Goal: Participate in discussion: Engage in conversation with other users on a specific topic

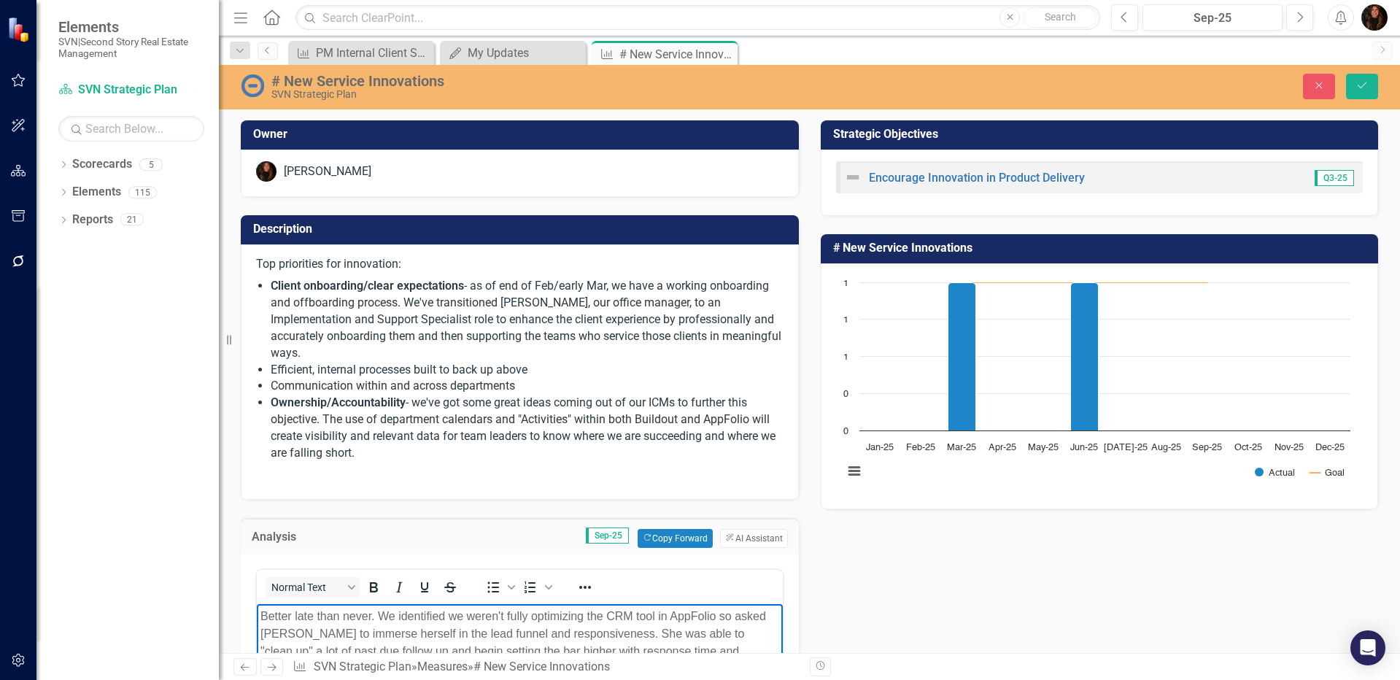
scroll to position [252, 0]
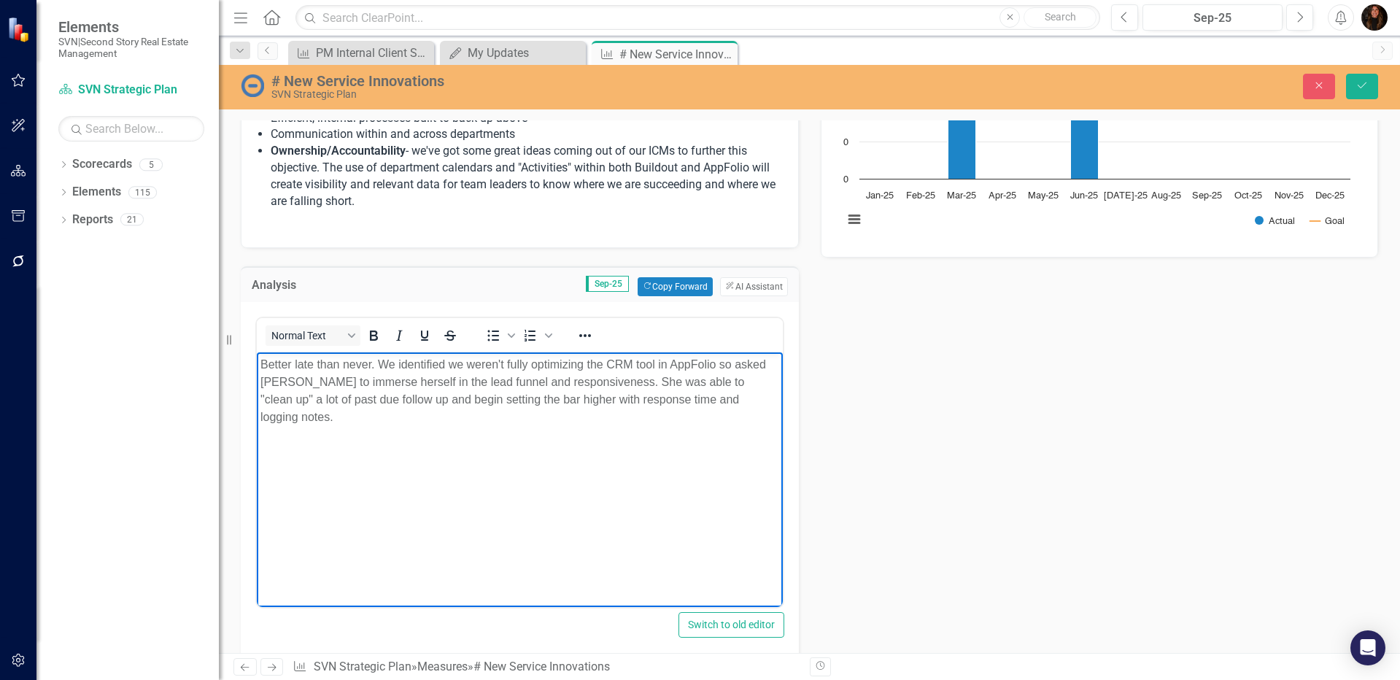
drag, startPoint x: 639, startPoint y: 498, endPoint x: 657, endPoint y: 422, distance: 77.2
click at [639, 498] on body "Better late than never. We identified we weren't fully optimizing the CRM tool …" at bounding box center [520, 461] width 526 height 219
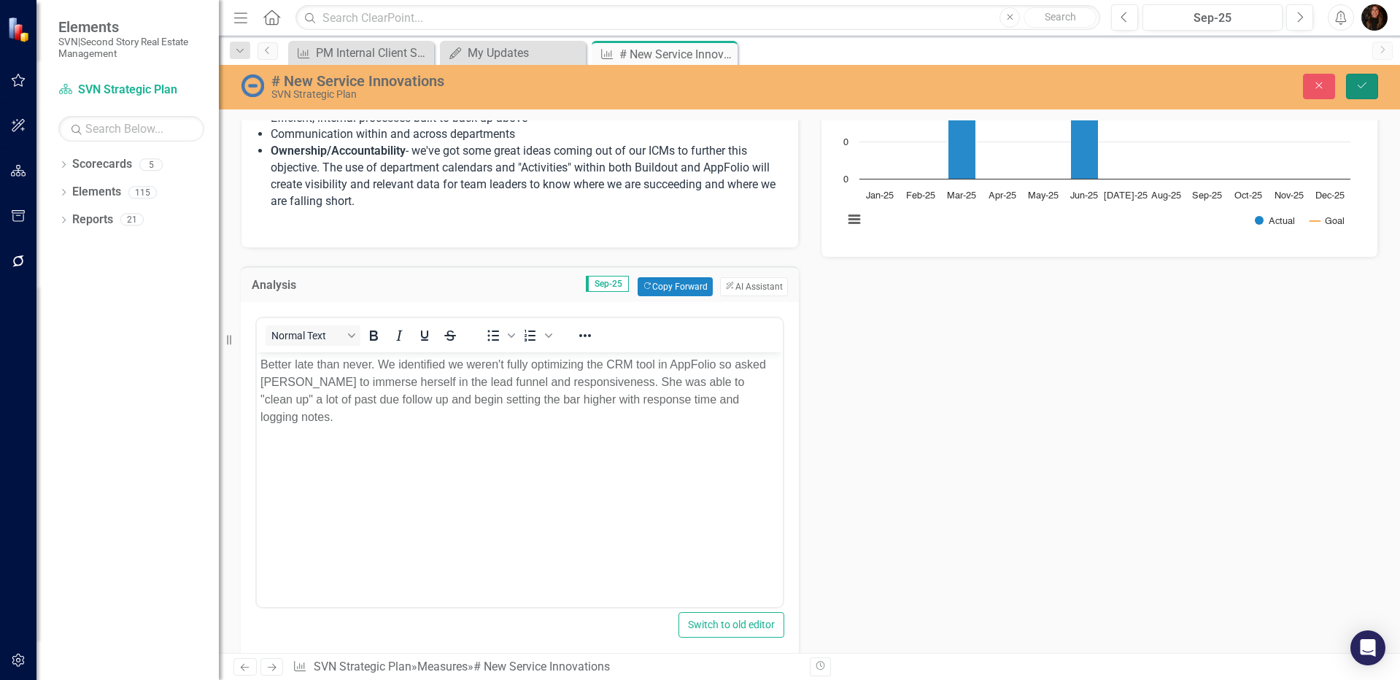
click at [1359, 95] on button "Save" at bounding box center [1362, 87] width 32 height 26
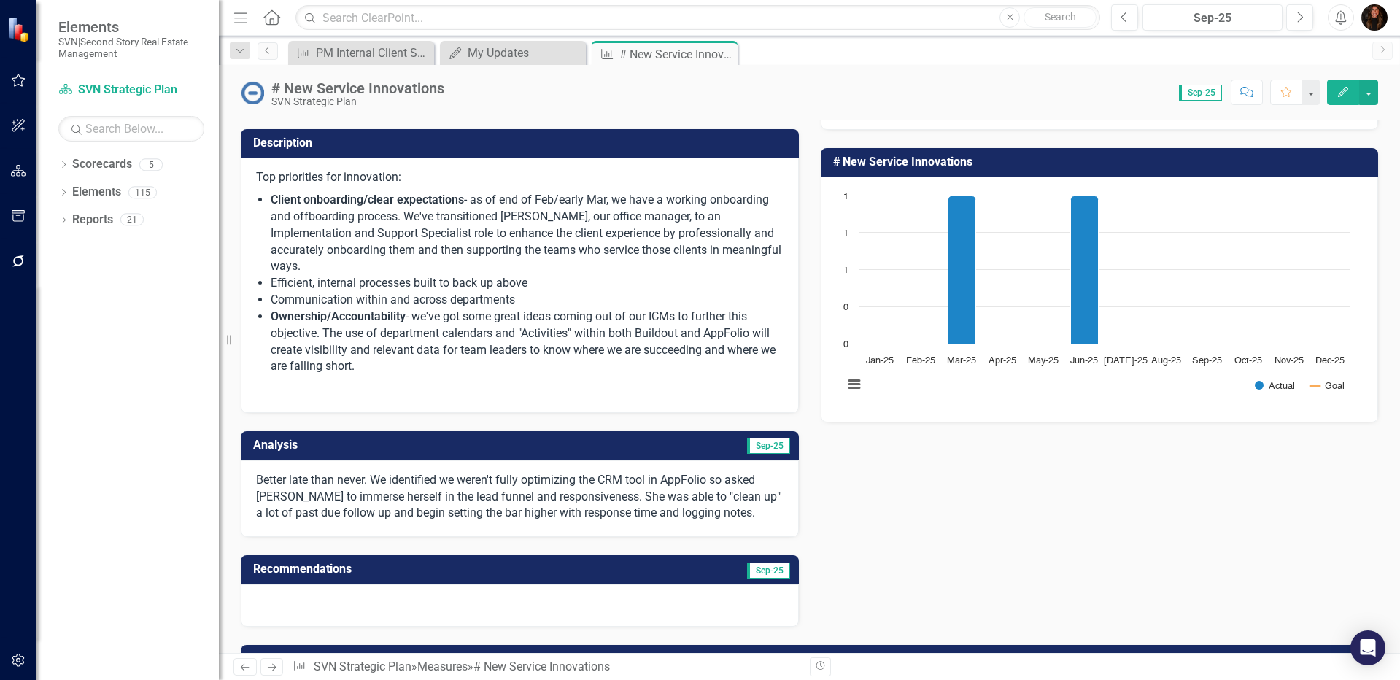
scroll to position [85, 0]
click at [471, 436] on td "Analysis" at bounding box center [387, 447] width 269 height 24
click at [471, 435] on td "Analysis" at bounding box center [387, 447] width 269 height 24
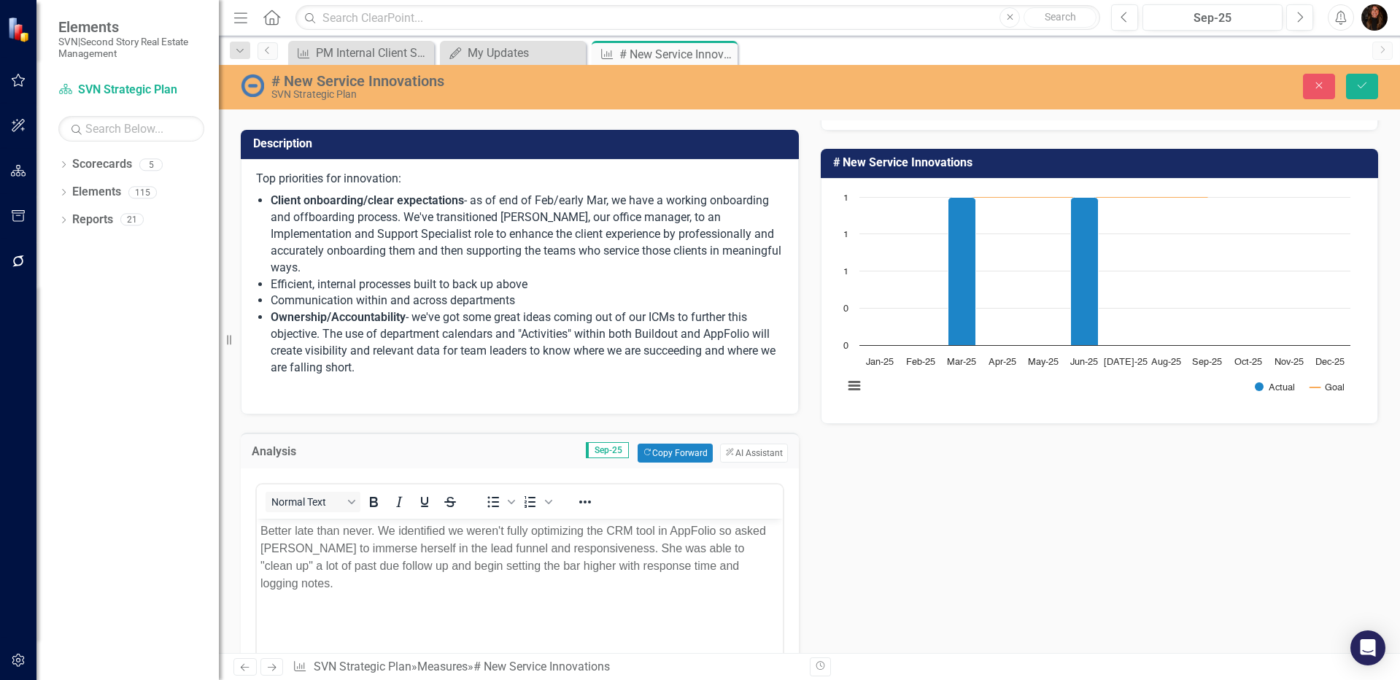
scroll to position [0, 0]
click at [447, 563] on p "Better late than never. We identified we weren't fully optimizing the CRM tool …" at bounding box center [519, 557] width 519 height 70
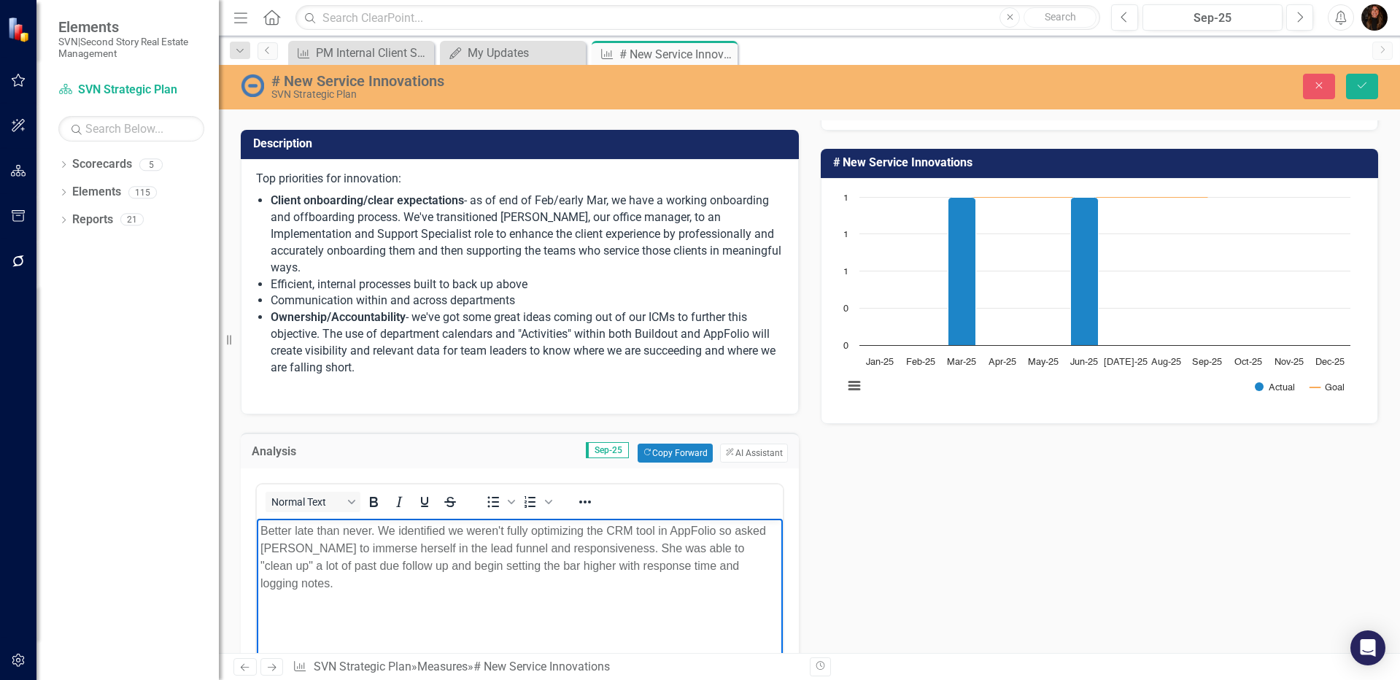
click at [747, 567] on p "Better late than never. We identified we weren't fully optimizing the CRM tool …" at bounding box center [519, 557] width 519 height 70
click at [325, 584] on p "Better late than never. We identified we weren't fully optimizing the CRM tool …" at bounding box center [519, 566] width 519 height 88
click at [394, 581] on p "Better late than never. We identified we weren't fully optimizing the CRM tool …" at bounding box center [519, 566] width 519 height 88
click at [721, 581] on p "Better late than never. We identified we weren't fully optimizing the CRM tool …" at bounding box center [519, 566] width 519 height 88
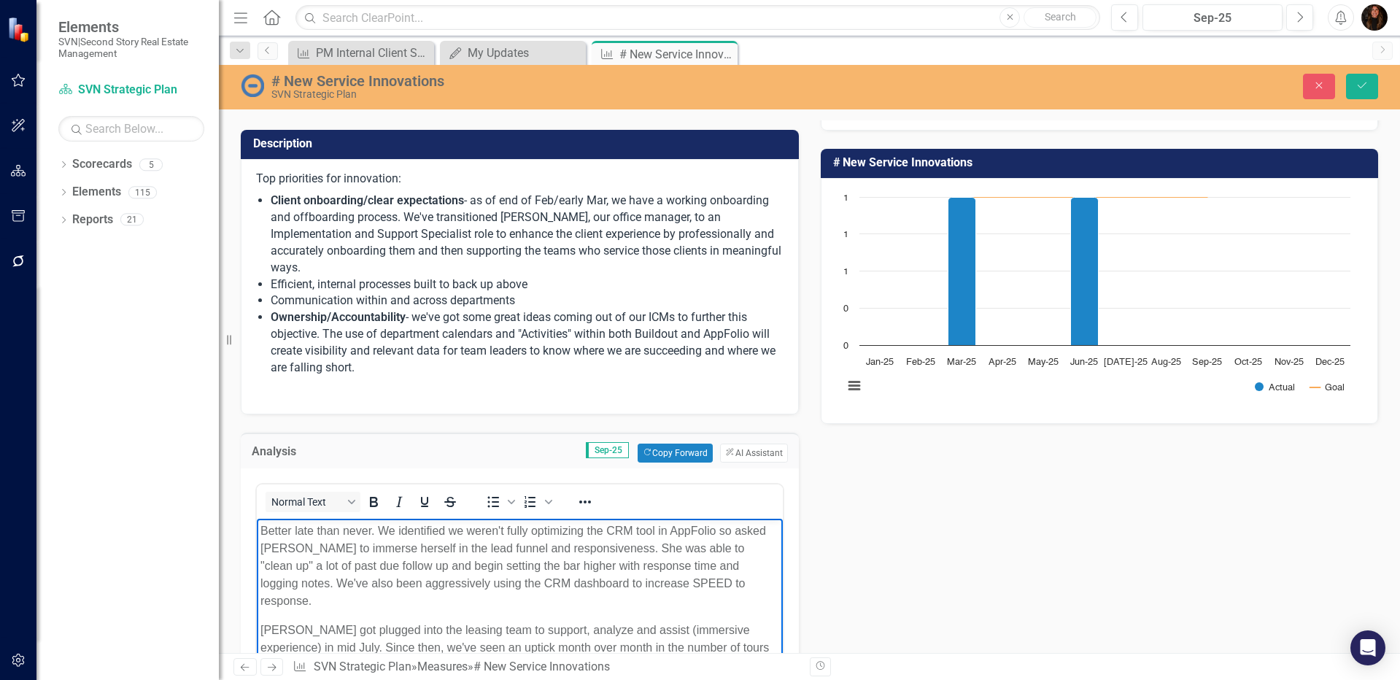
click at [309, 648] on p "[PERSON_NAME] got plugged into the leasing team to support, analyze and assist …" at bounding box center [519, 647] width 519 height 53
click at [494, 645] on p "[PERSON_NAME] got plugged into the leasing team to support, analyze and assist …" at bounding box center [519, 647] width 519 height 53
click at [579, 644] on p "[PERSON_NAME] got plugged into the leasing team to support, analyze and assist …" at bounding box center [519, 647] width 519 height 53
click at [693, 647] on p "[PERSON_NAME] got plugged into the leasing team to support, analyze and assist …" at bounding box center [519, 647] width 519 height 53
click at [573, 578] on p "Better late than never. We identified we weren't fully optimizing the CRM tool …" at bounding box center [519, 566] width 519 height 88
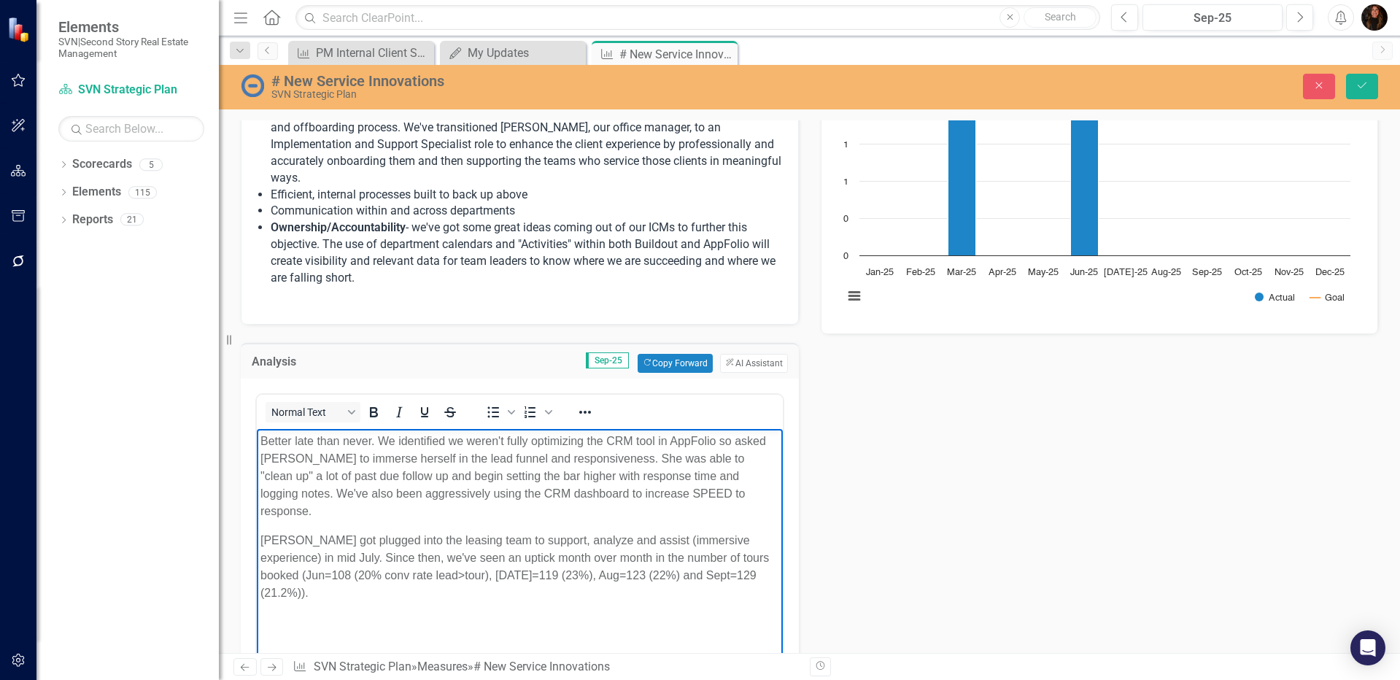
scroll to position [197, 0]
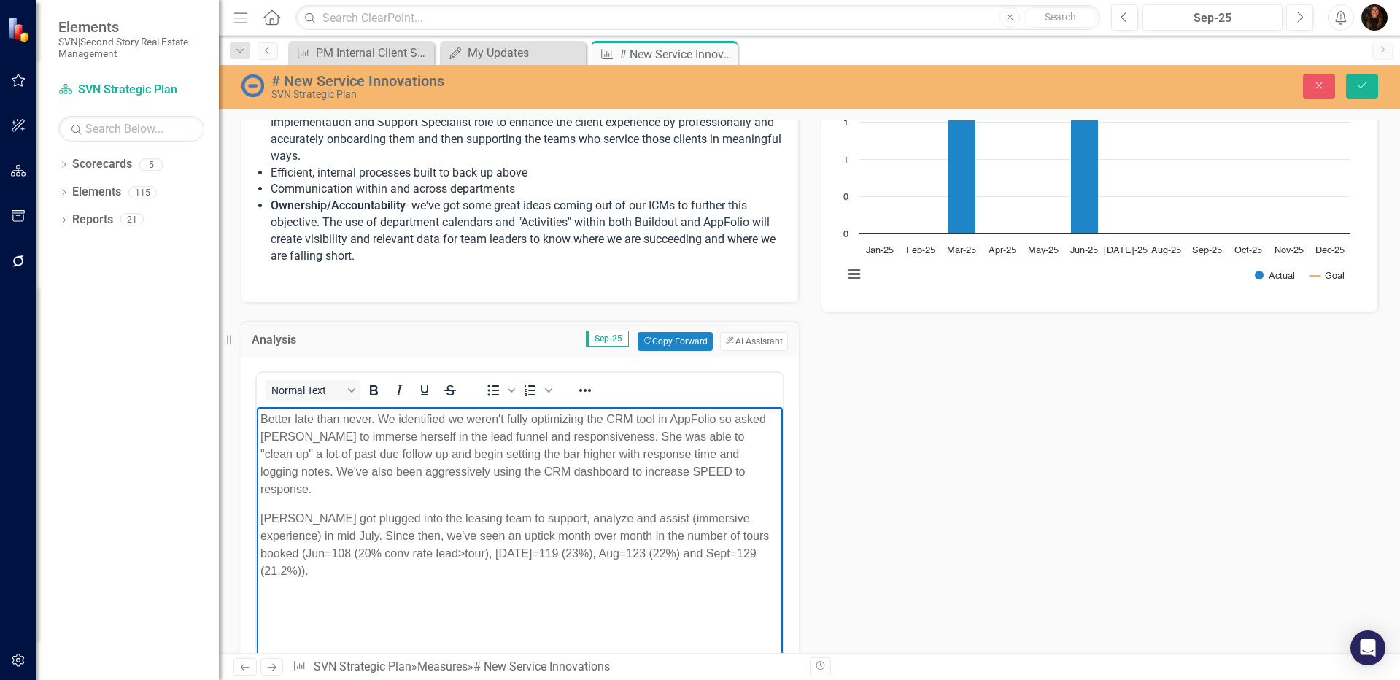
click at [750, 534] on p "[PERSON_NAME] got plugged into the leasing team to support, analyze and assist …" at bounding box center [519, 544] width 519 height 70
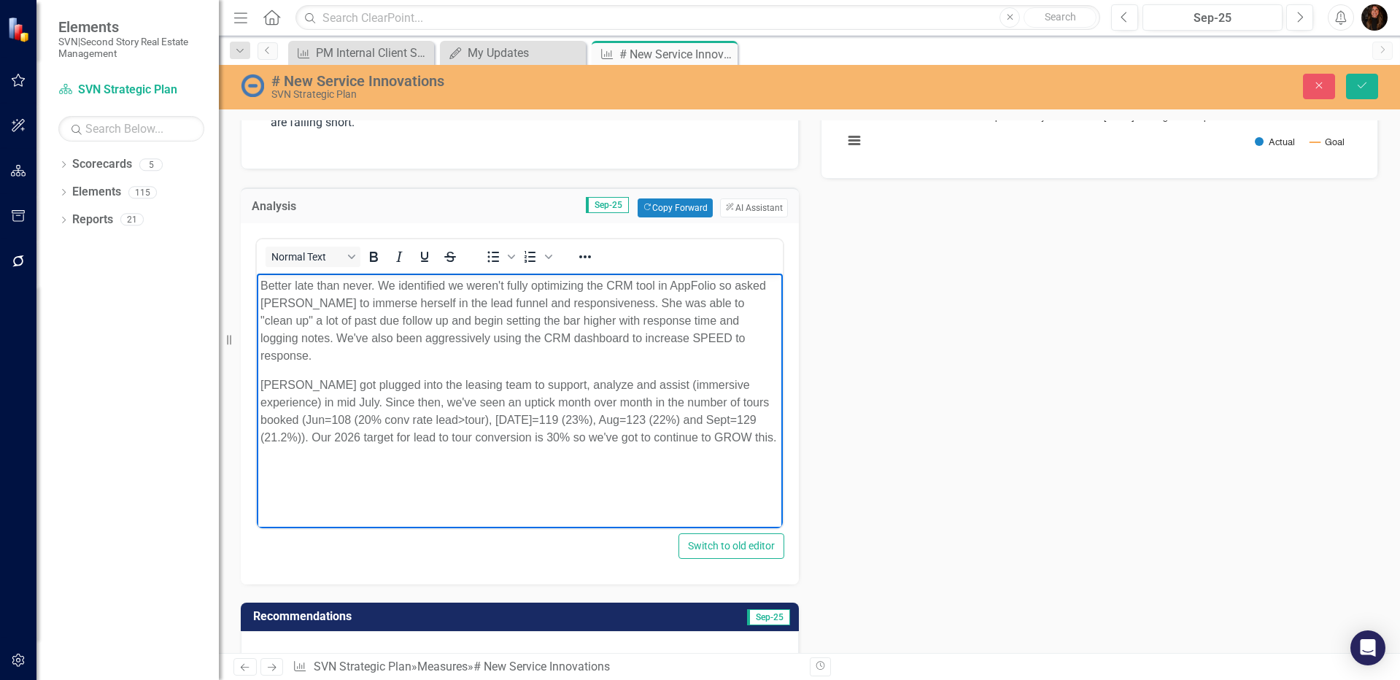
scroll to position [325, 0]
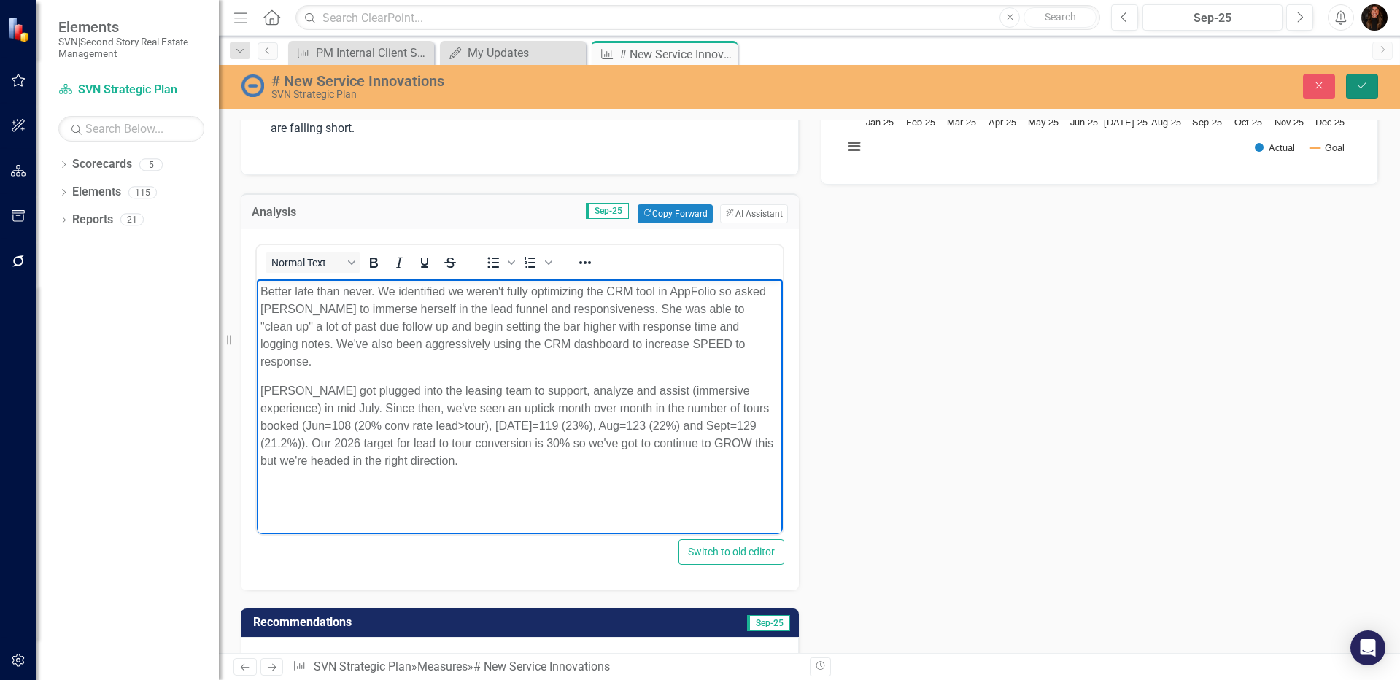
click at [1361, 88] on icon "submit" at bounding box center [1362, 85] width 9 height 6
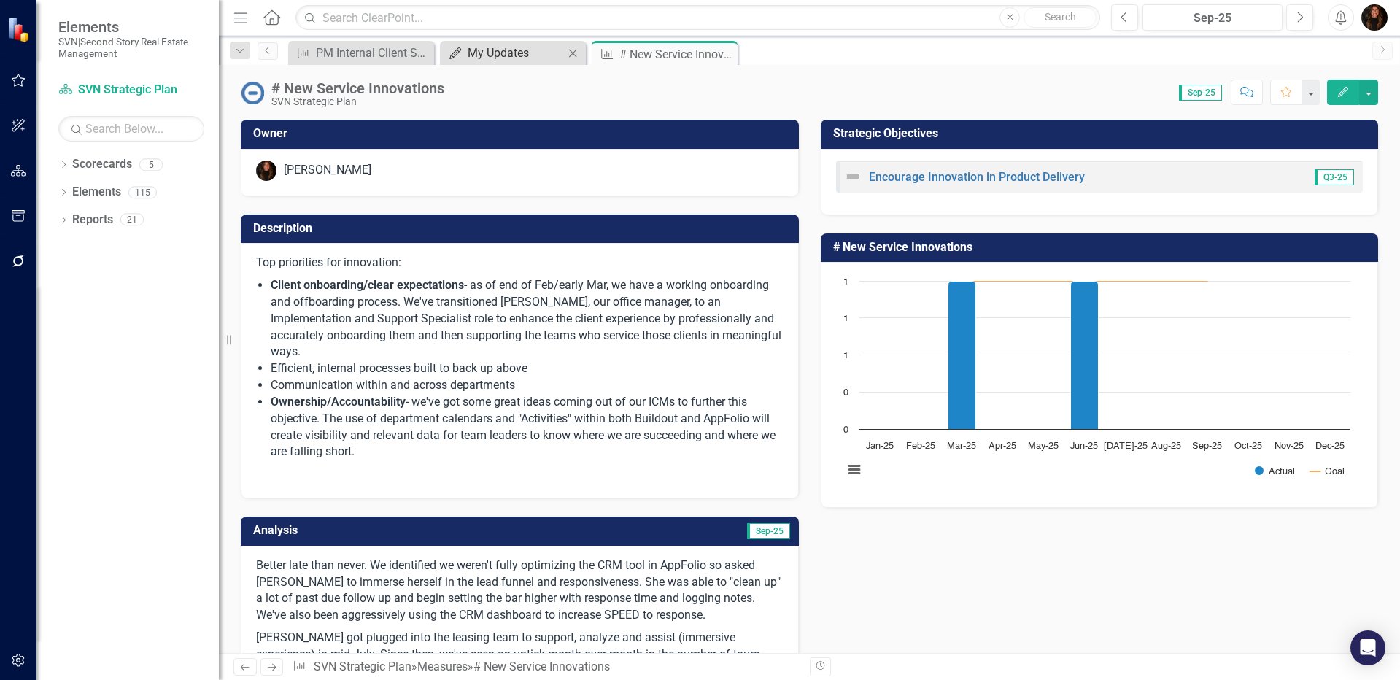
click at [476, 52] on div "My Updates" at bounding box center [516, 53] width 96 height 18
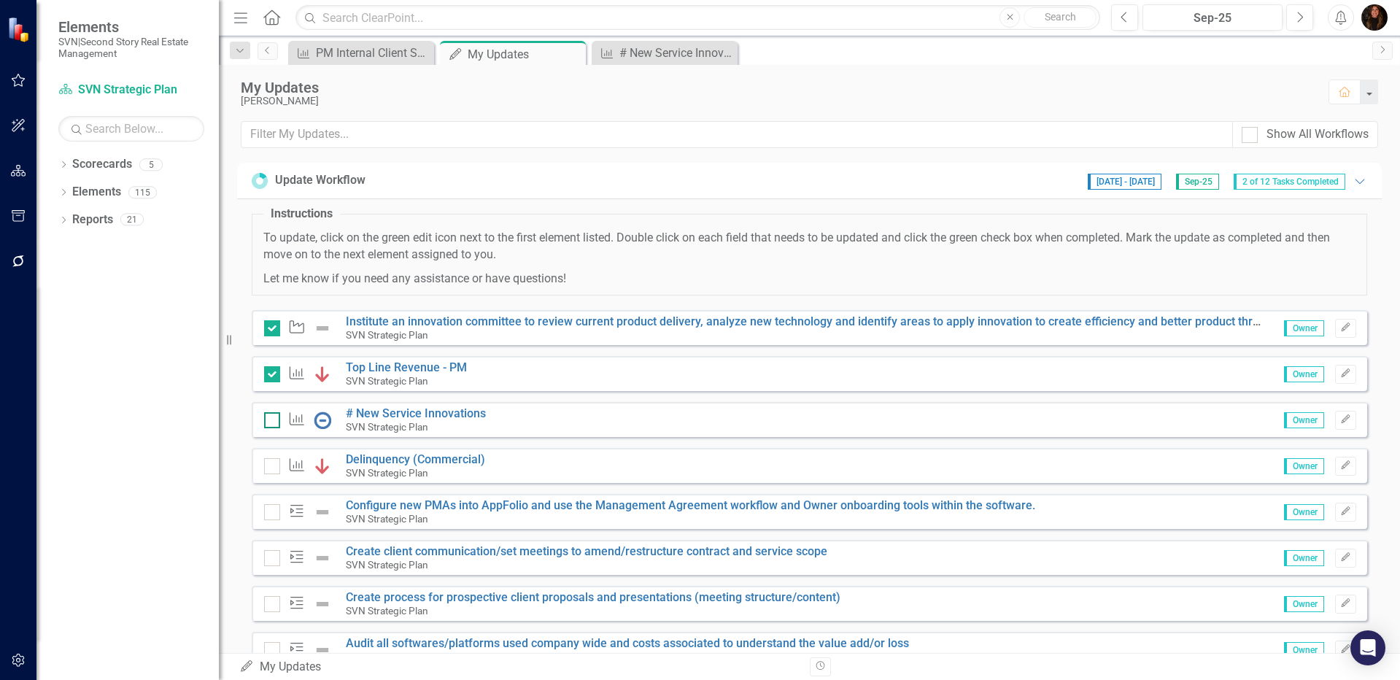
click at [274, 420] on div at bounding box center [272, 420] width 16 height 16
click at [274, 420] on input "checkbox" at bounding box center [268, 416] width 9 height 9
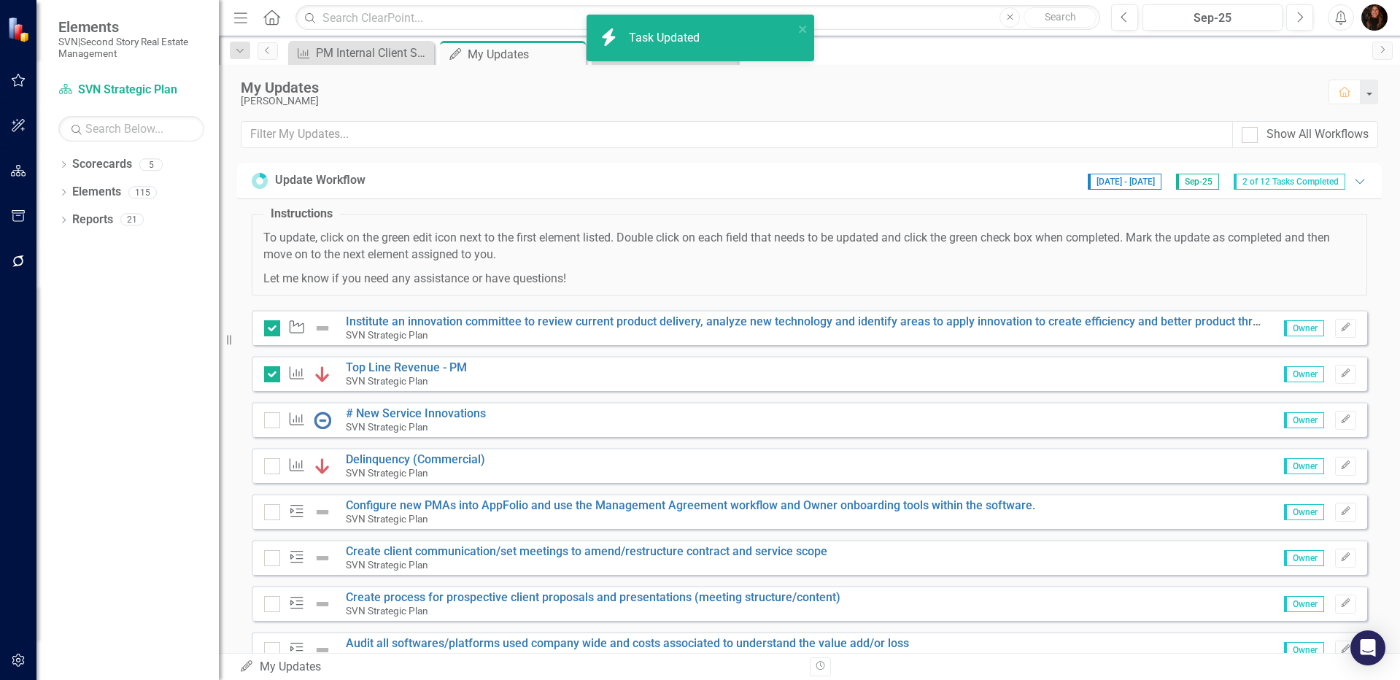
checkbox input "true"
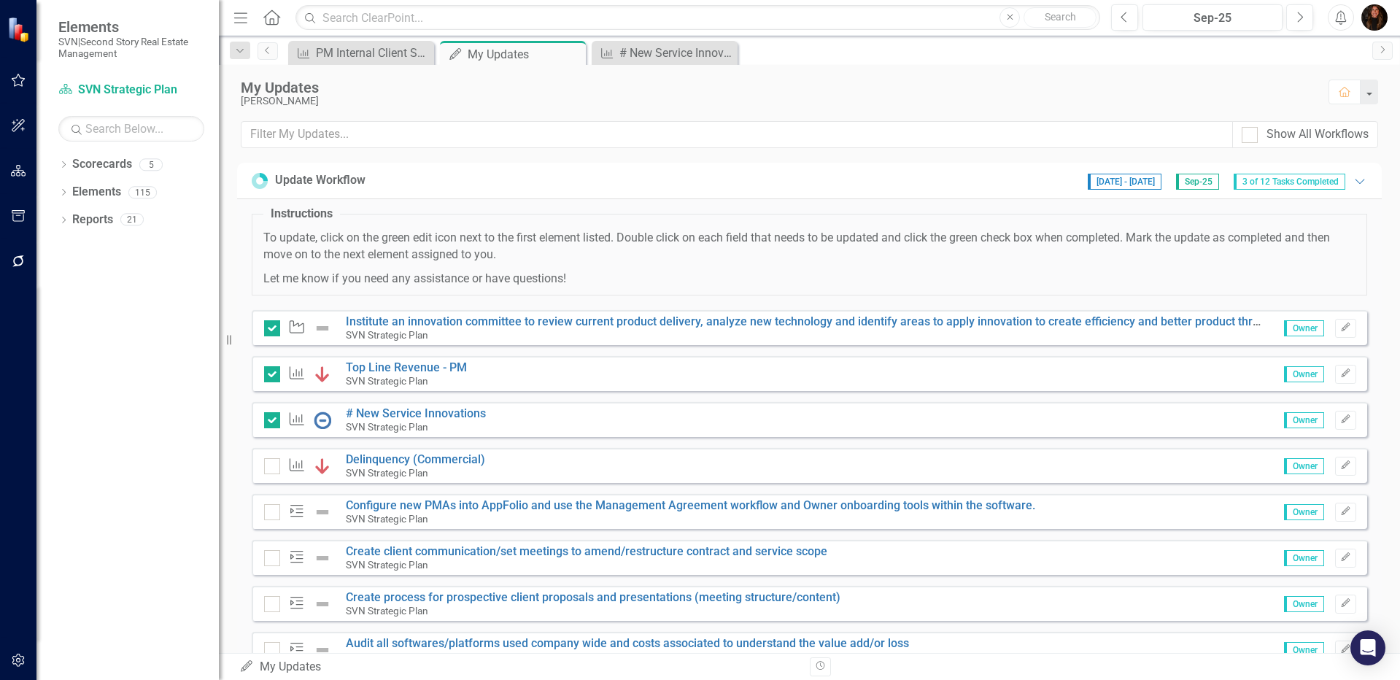
click at [637, 55] on div "icon.bolt Task Updated" at bounding box center [700, 44] width 233 height 64
click at [638, 57] on div "# New Service Innovations" at bounding box center [667, 53] width 96 height 18
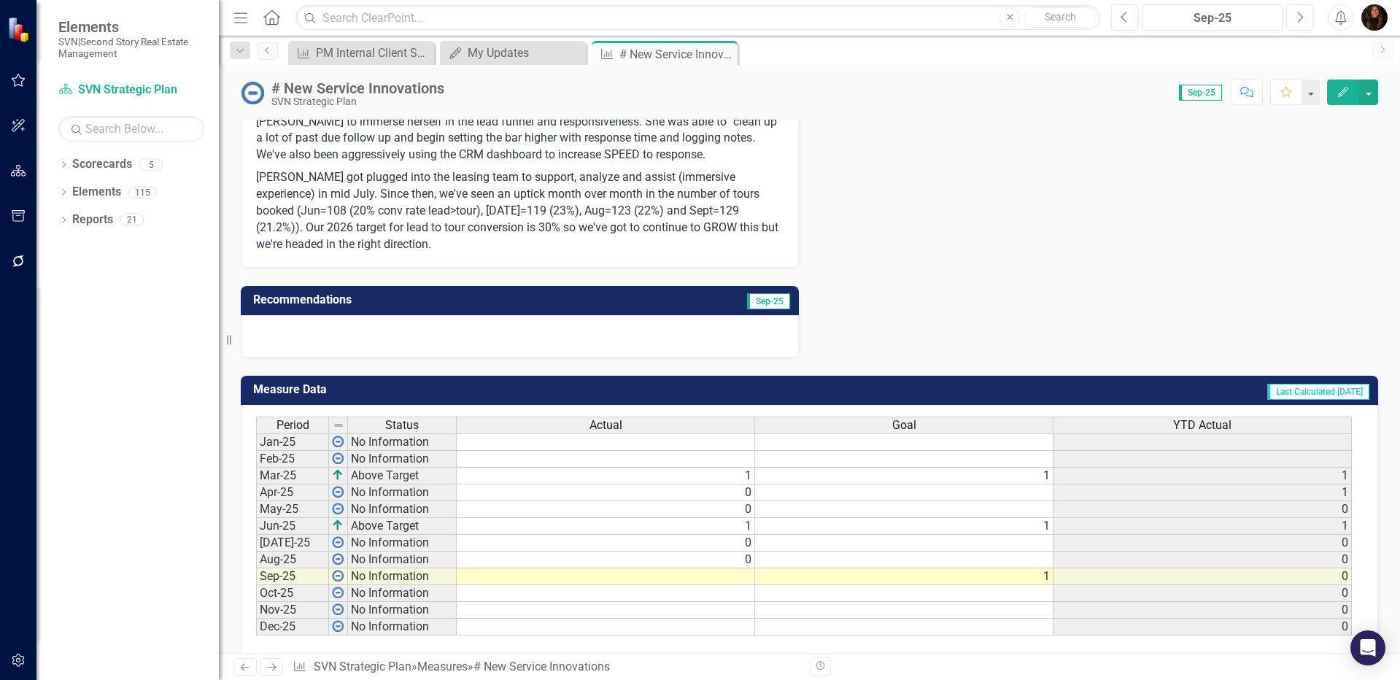
scroll to position [463, 0]
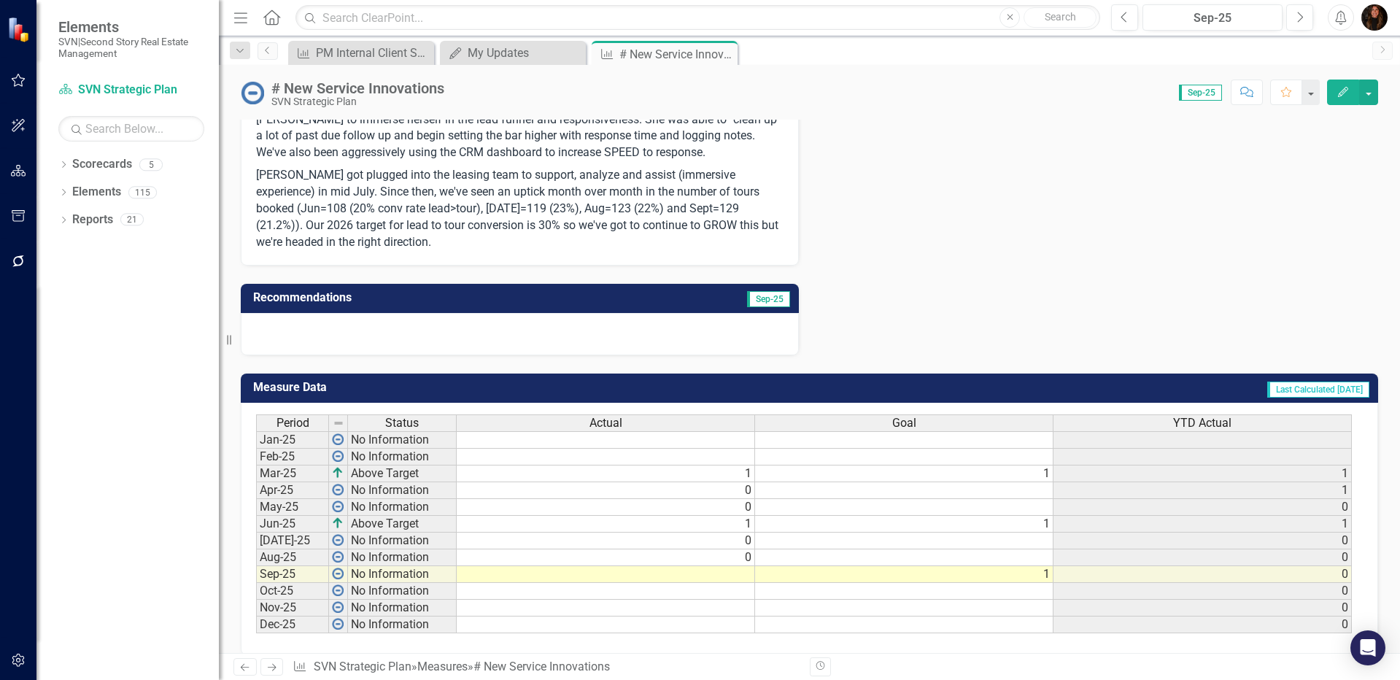
click at [742, 566] on td at bounding box center [606, 574] width 298 height 17
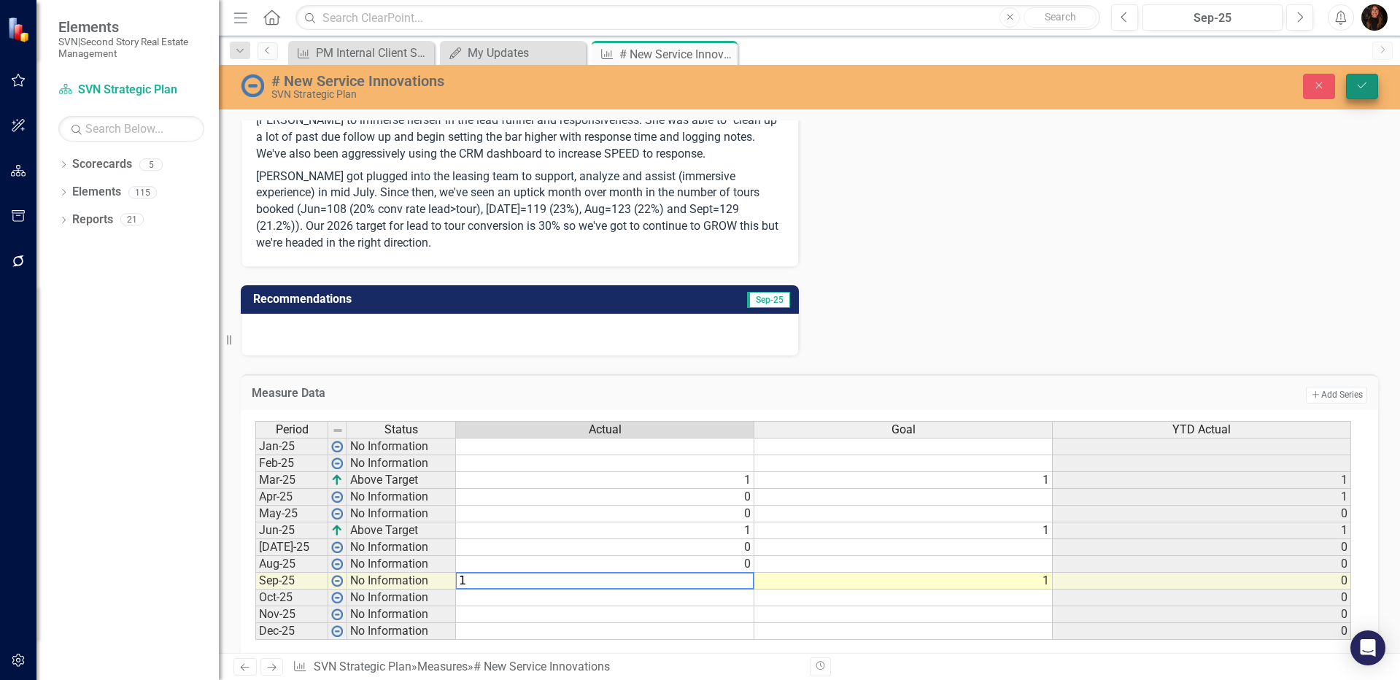
type textarea "1"
click at [1361, 85] on icon "Save" at bounding box center [1362, 85] width 13 height 10
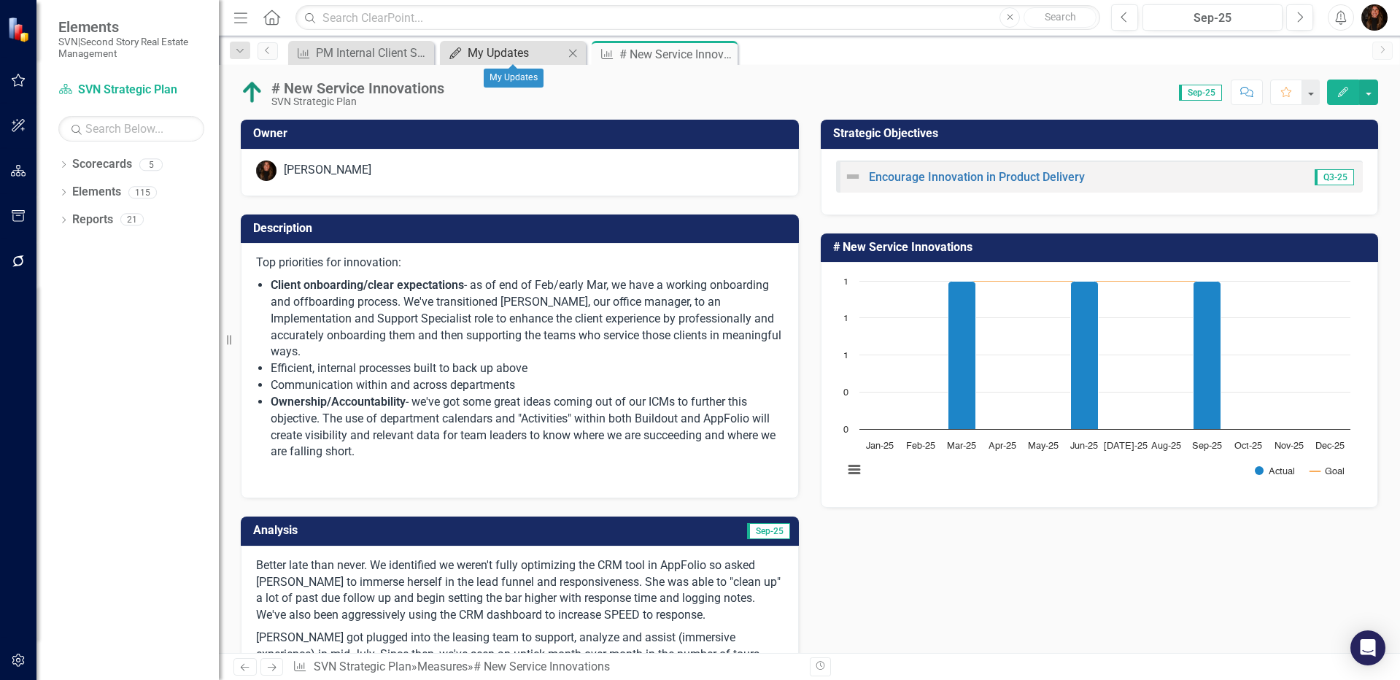
click at [513, 57] on div "My Updates" at bounding box center [516, 53] width 96 height 18
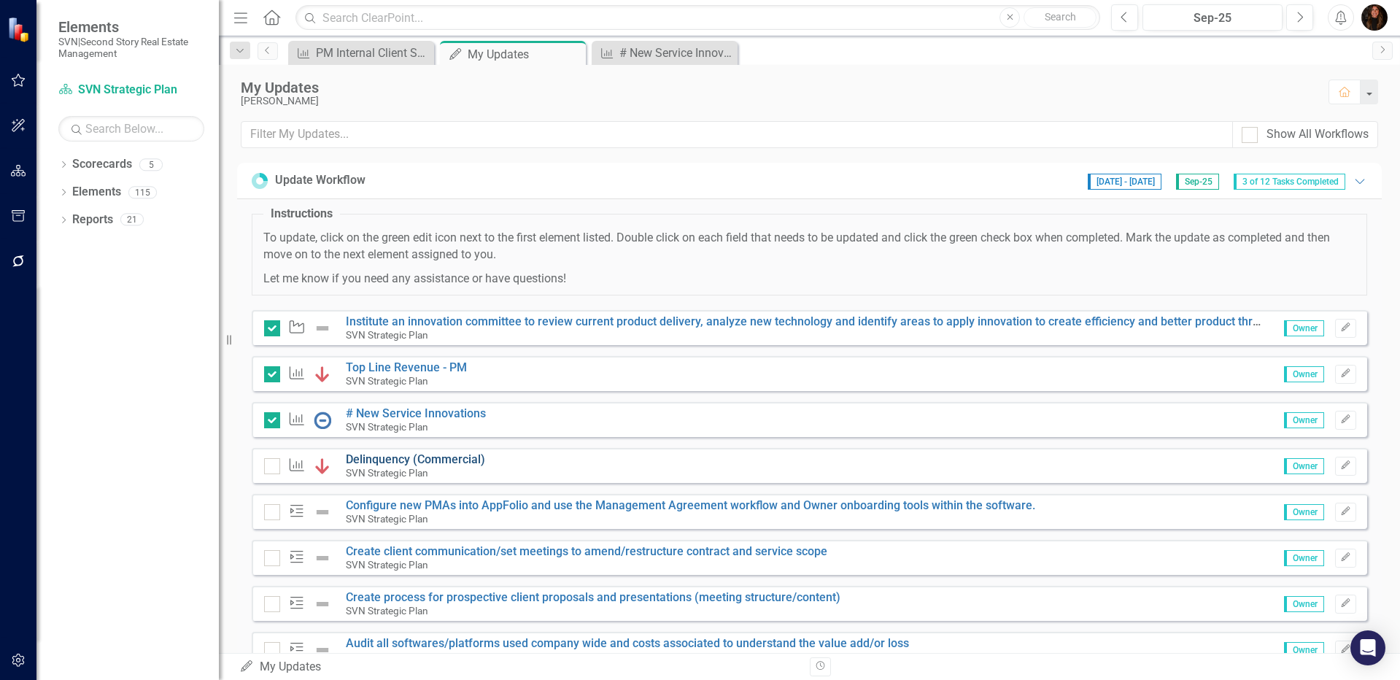
click at [380, 459] on link "Delinquency (Commercial)" at bounding box center [415, 459] width 139 height 14
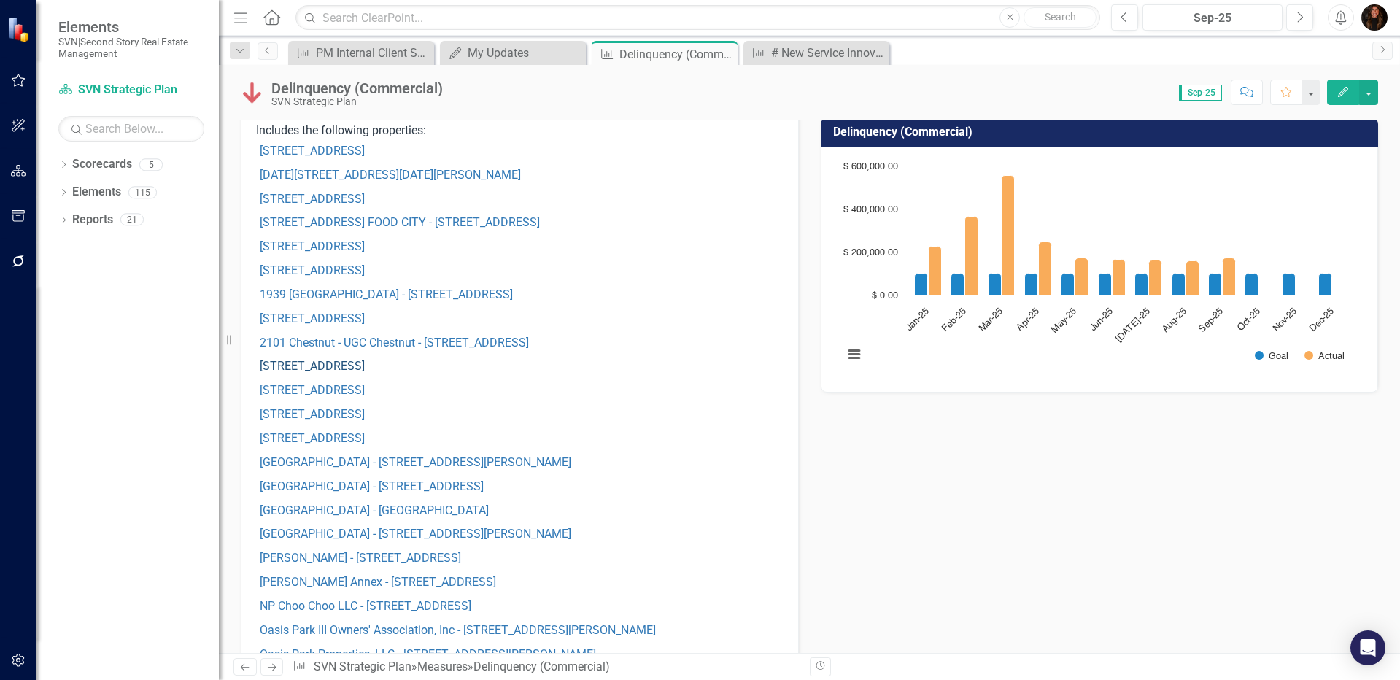
scroll to position [156, 0]
click at [1243, 95] on icon "Comment" at bounding box center [1246, 92] width 13 height 10
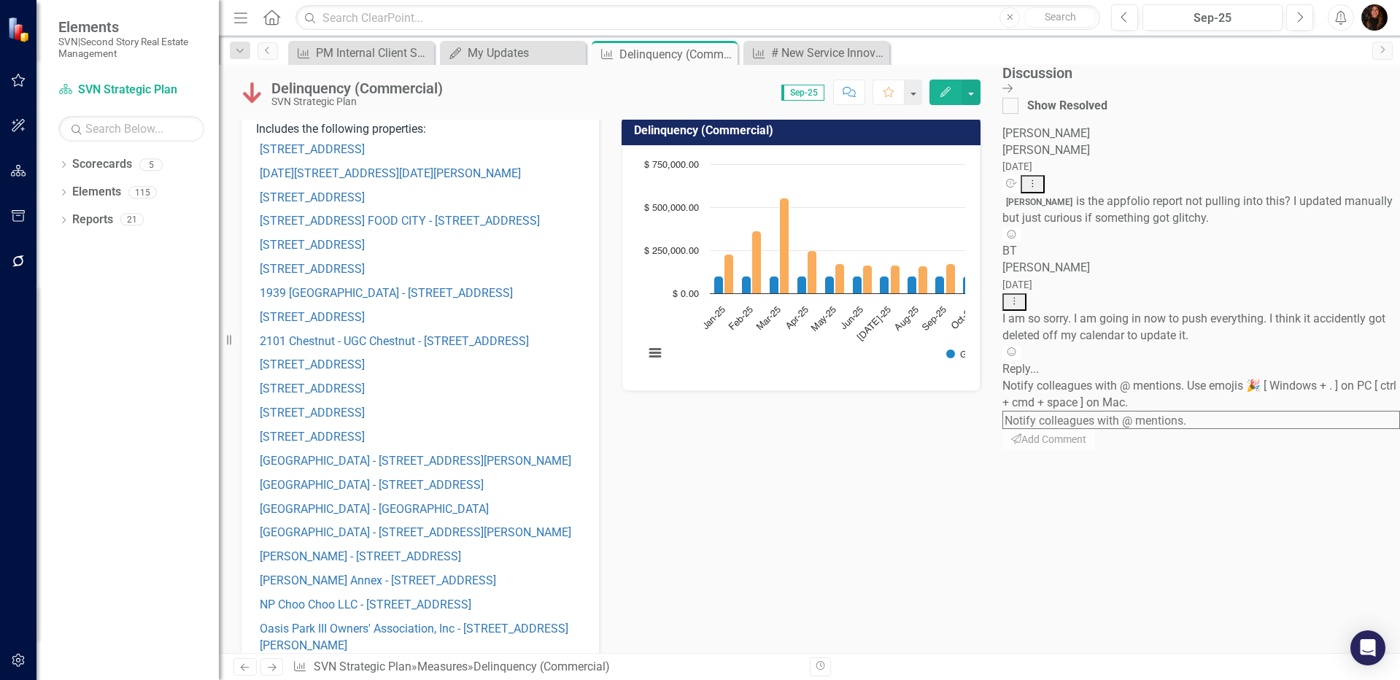
click at [1249, 378] on div "Reply..." at bounding box center [1201, 369] width 398 height 17
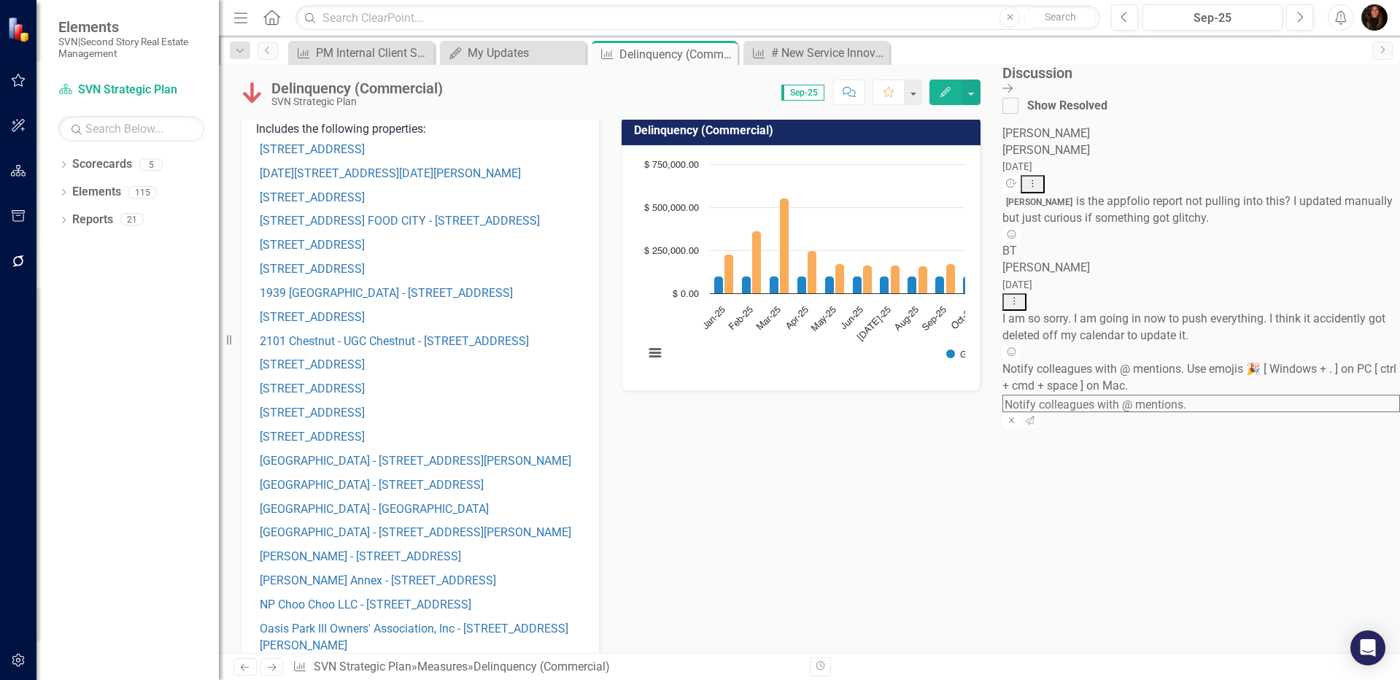
click at [1248, 413] on textarea at bounding box center [1201, 404] width 398 height 18
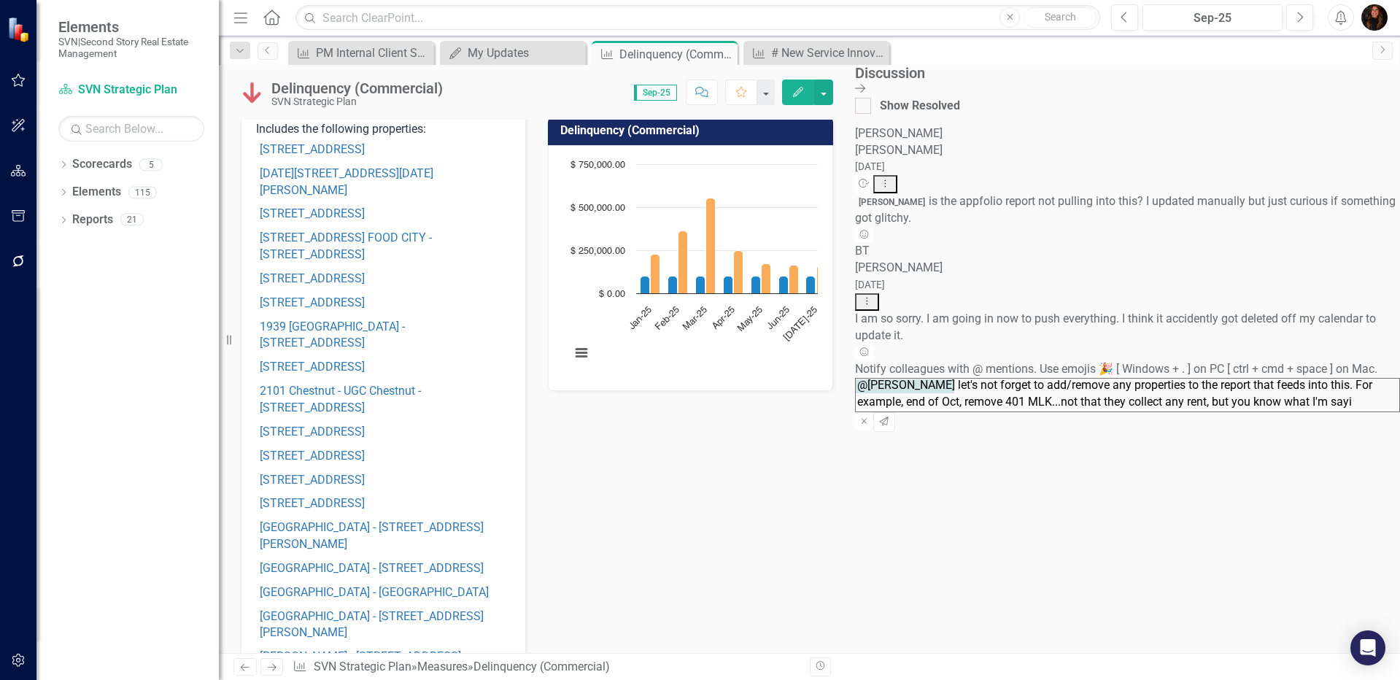
scroll to position [23, 0]
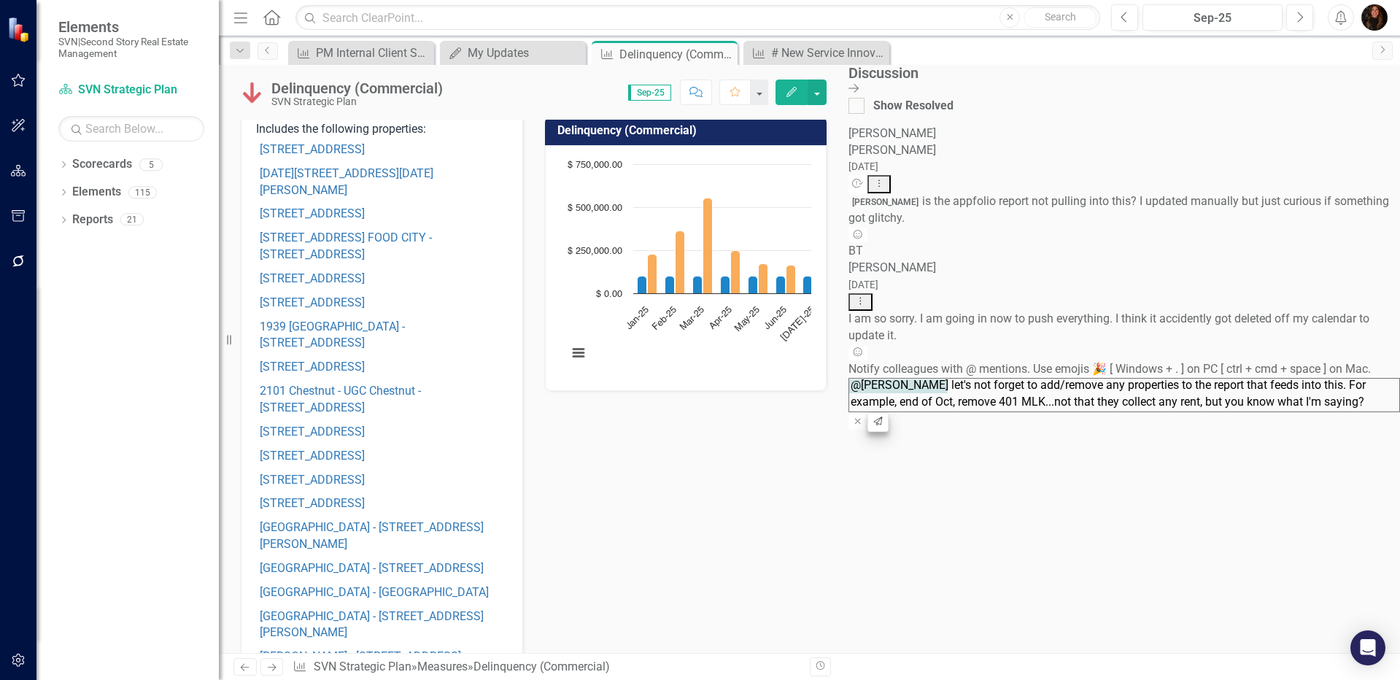
type textarea "@[PERSON_NAME] let's not forget to add/remove any properties to the report that…"
click at [889, 431] on button "Send" at bounding box center [877, 421] width 21 height 19
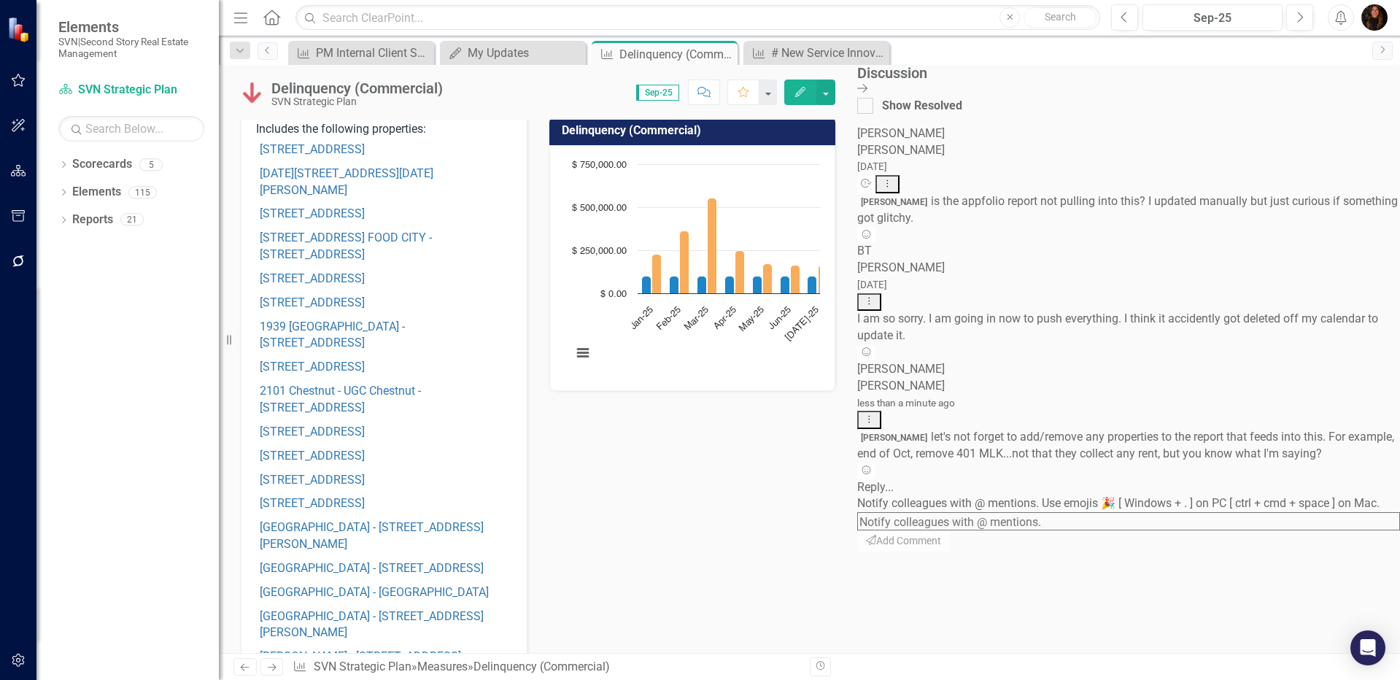
scroll to position [182, 0]
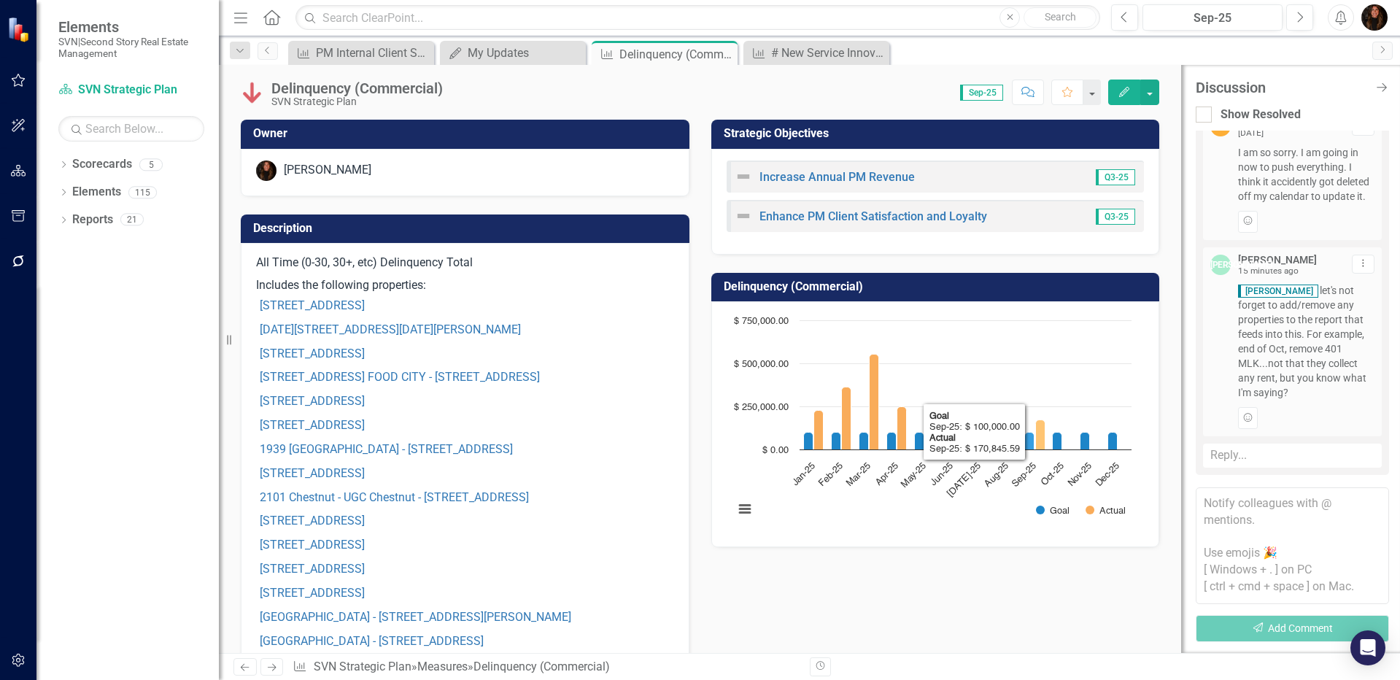
click at [1035, 443] on icon "Sep-25, 170,845.59. Actual." at bounding box center [1039, 435] width 9 height 30
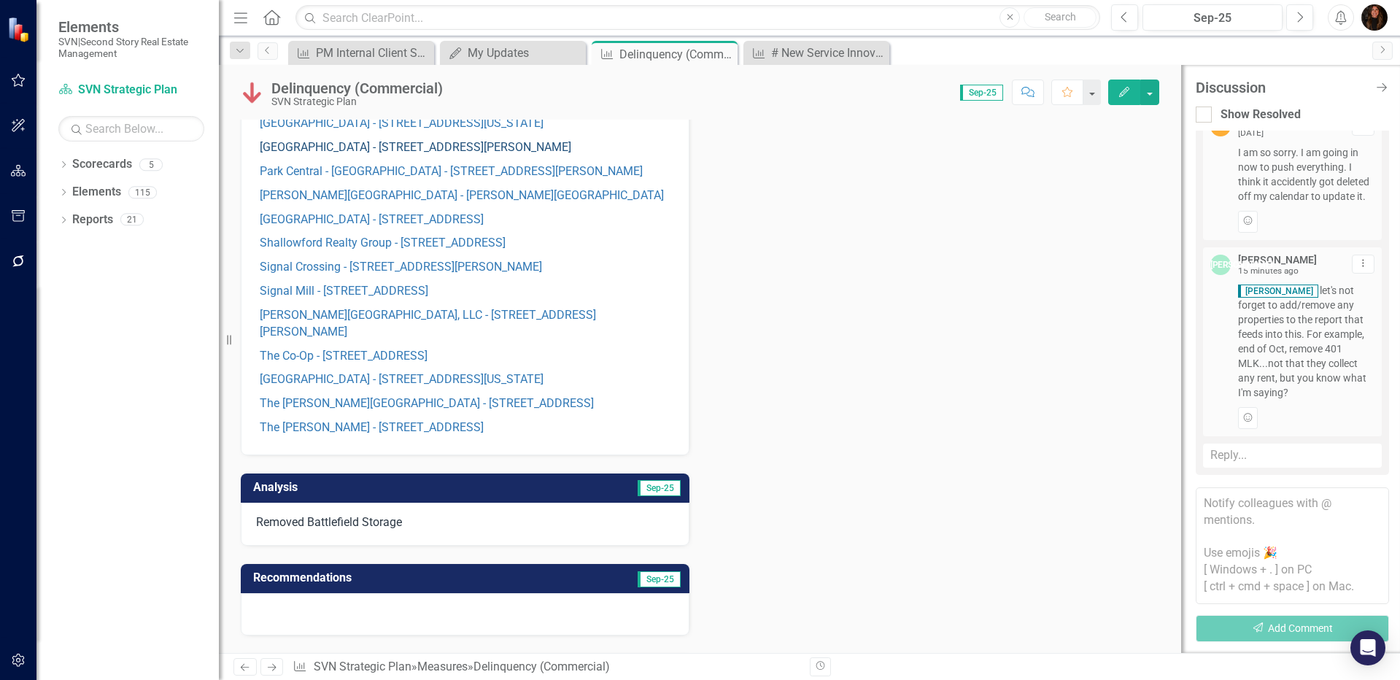
scroll to position [716, 0]
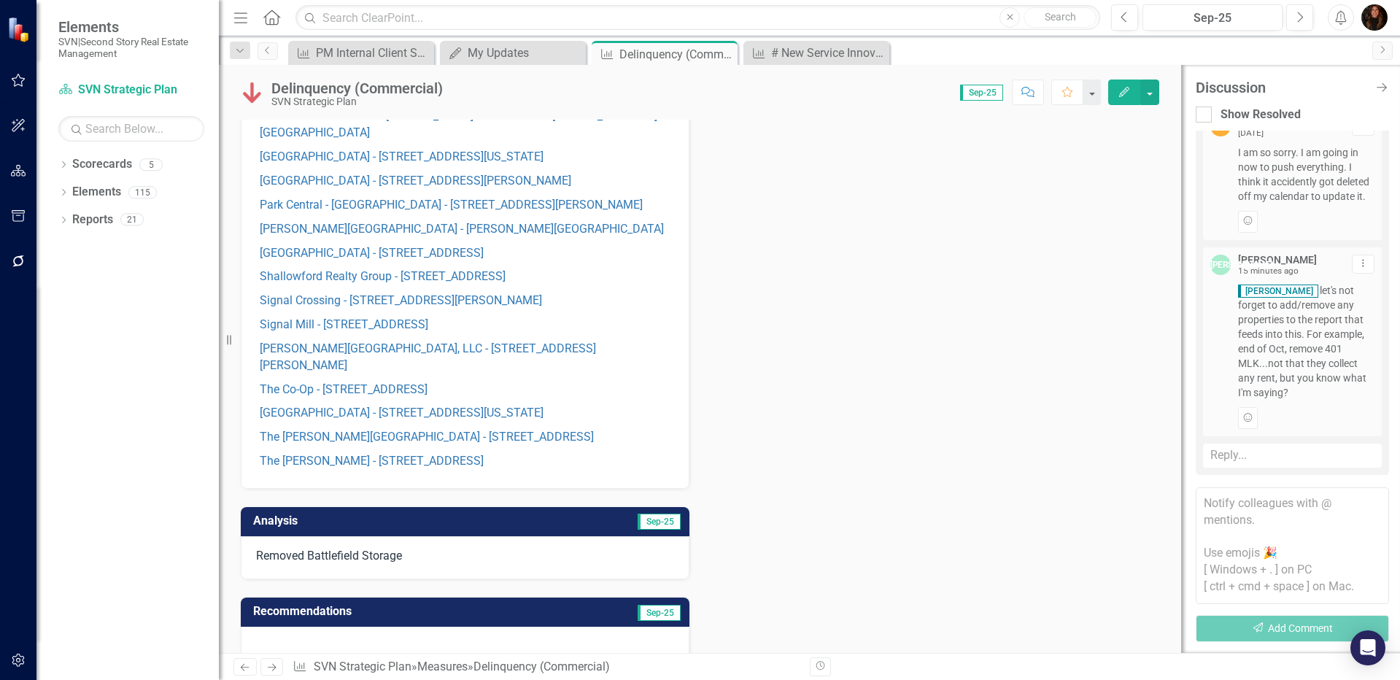
click at [450, 524] on h3 "Analysis" at bounding box center [360, 520] width 215 height 13
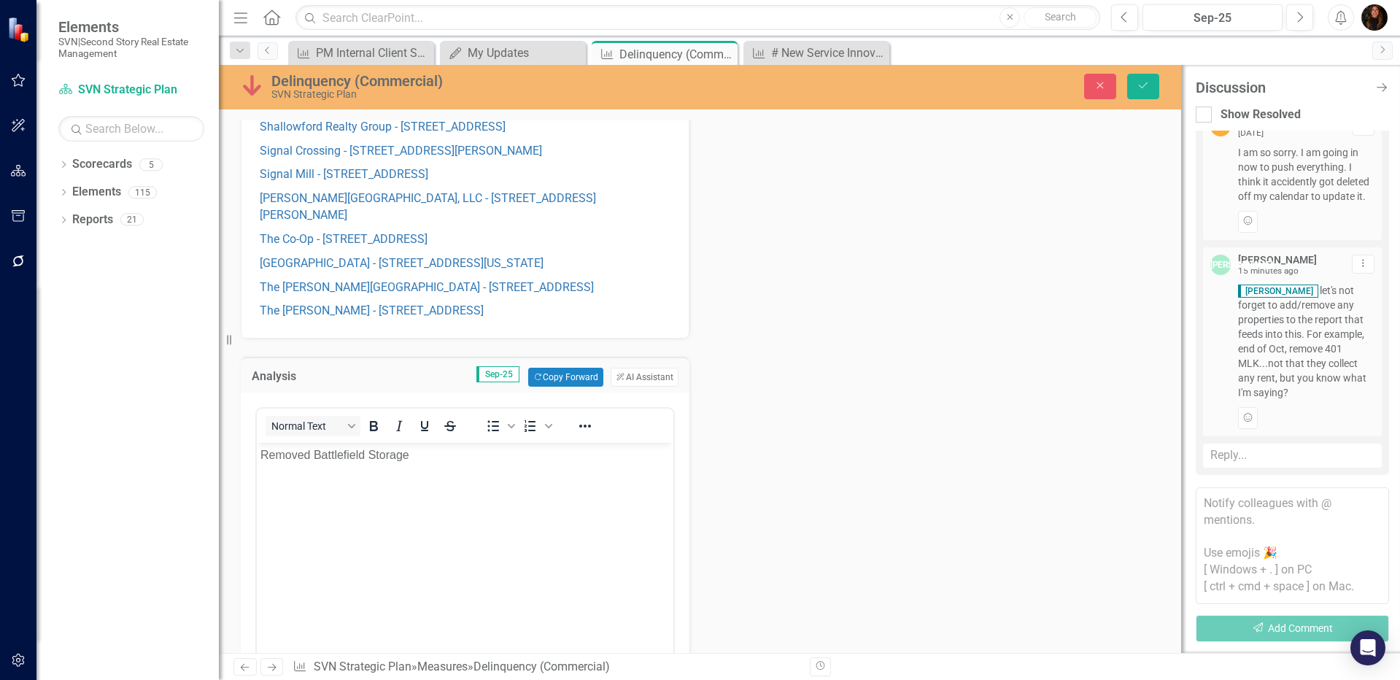
scroll to position [924, 0]
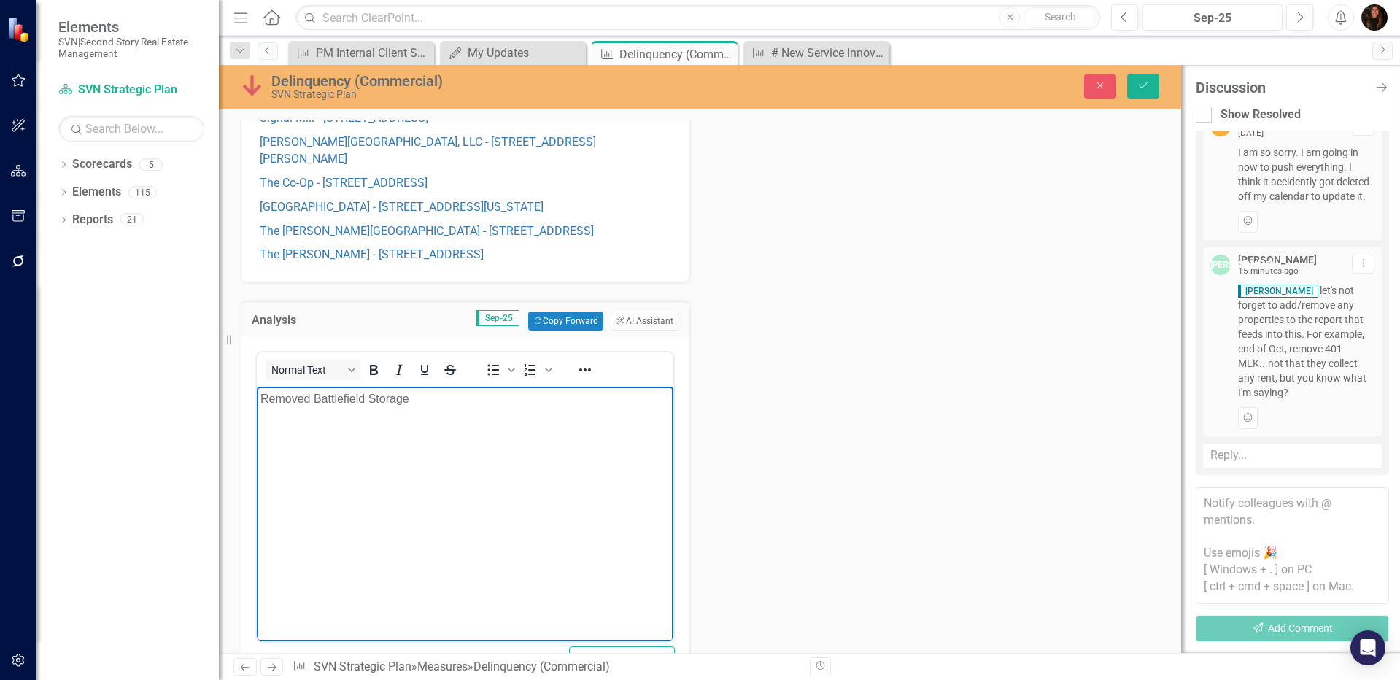
click at [371, 442] on body "Removed Battlefield Storage" at bounding box center [465, 496] width 417 height 219
